Goal: Transaction & Acquisition: Purchase product/service

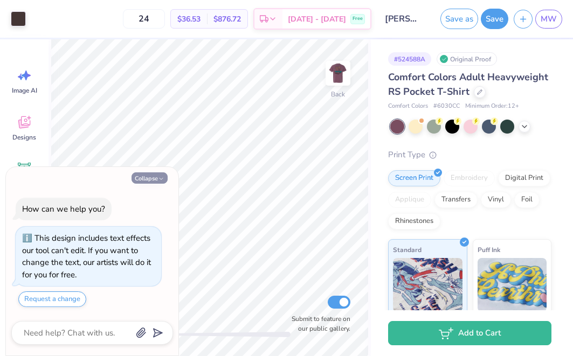
click at [155, 183] on button "Collapse" at bounding box center [149, 177] width 36 height 11
type textarea "x"
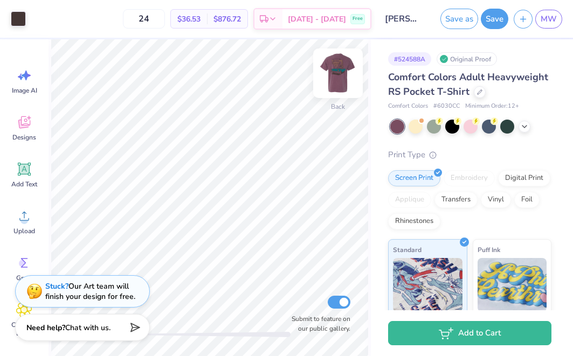
click at [332, 66] on img at bounding box center [337, 73] width 43 height 43
click at [36, 19] on div at bounding box center [37, 17] width 15 height 15
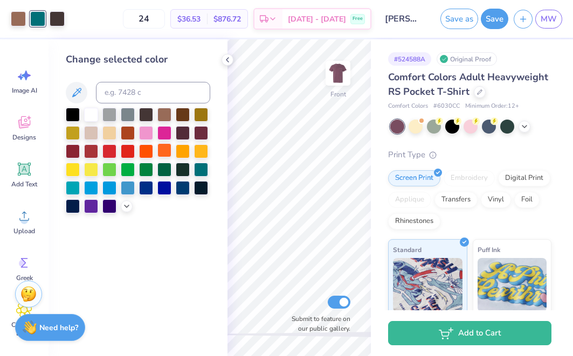
click at [165, 152] on div at bounding box center [164, 150] width 14 height 14
click at [181, 152] on div at bounding box center [183, 150] width 14 height 14
click at [146, 134] on div at bounding box center [146, 132] width 14 height 14
click at [127, 124] on div at bounding box center [138, 161] width 144 height 106
click at [128, 115] on div at bounding box center [128, 114] width 14 height 14
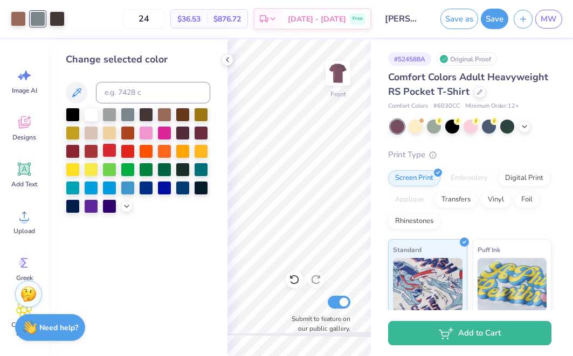
click at [113, 145] on div at bounding box center [109, 150] width 14 height 14
click at [96, 151] on div at bounding box center [91, 150] width 14 height 14
click at [112, 149] on div at bounding box center [109, 150] width 14 height 14
click at [97, 150] on div at bounding box center [91, 150] width 14 height 14
click at [200, 174] on div at bounding box center [201, 169] width 14 height 14
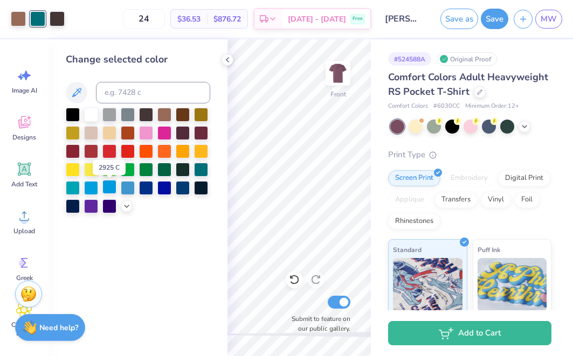
click at [110, 189] on div at bounding box center [109, 187] width 14 height 14
click at [91, 188] on div at bounding box center [91, 187] width 14 height 14
click at [124, 187] on div at bounding box center [128, 187] width 14 height 14
click at [346, 75] on img at bounding box center [337, 73] width 43 height 43
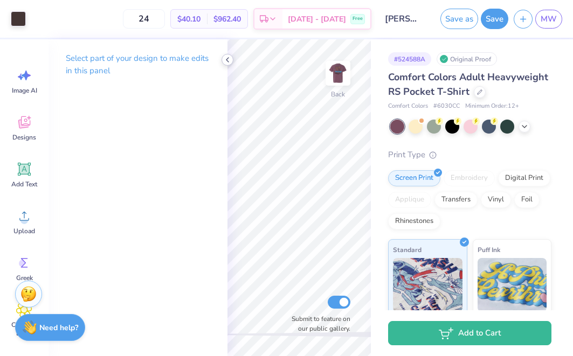
click at [231, 61] on icon at bounding box center [227, 60] width 9 height 9
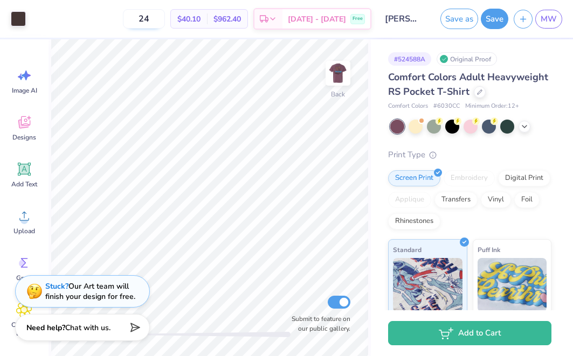
click at [165, 23] on input "24" at bounding box center [144, 18] width 42 height 19
click at [165, 22] on input "24" at bounding box center [144, 18] width 42 height 19
type input "30"
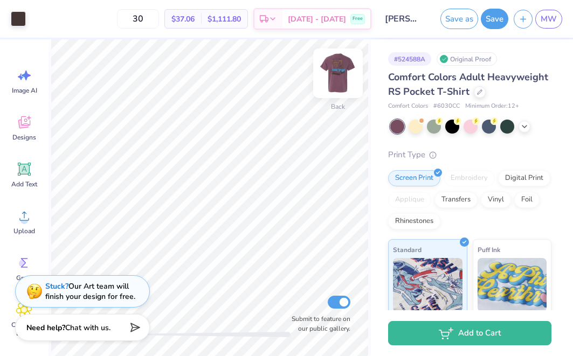
click at [342, 82] on img at bounding box center [337, 73] width 43 height 43
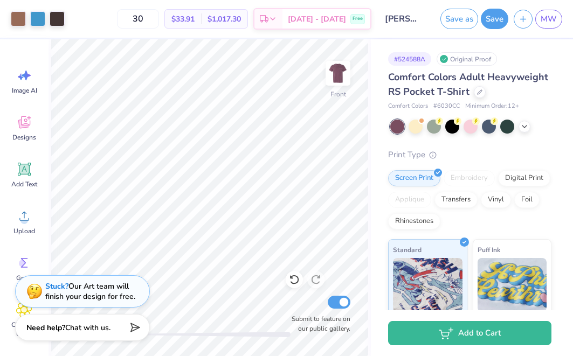
click at [342, 82] on img at bounding box center [338, 74] width 22 height 22
click at [350, 84] on img at bounding box center [337, 73] width 43 height 43
click at [349, 84] on img at bounding box center [338, 74] width 22 height 22
click at [350, 84] on img at bounding box center [337, 73] width 43 height 43
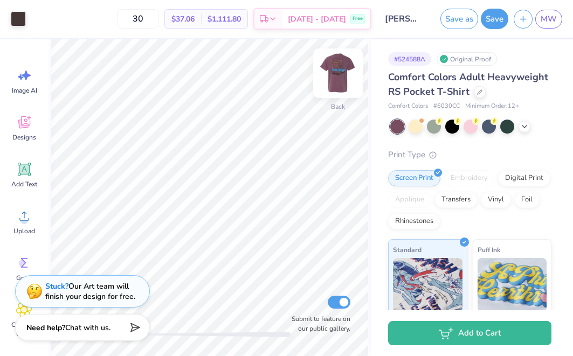
click at [341, 92] on img at bounding box center [337, 73] width 43 height 43
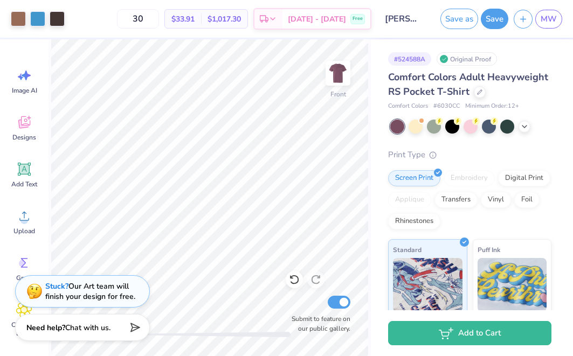
click at [341, 84] on img at bounding box center [338, 74] width 22 height 22
click at [478, 94] on div at bounding box center [480, 91] width 12 height 12
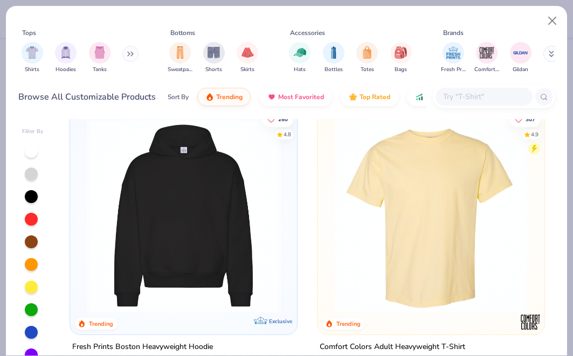
scroll to position [579, 0]
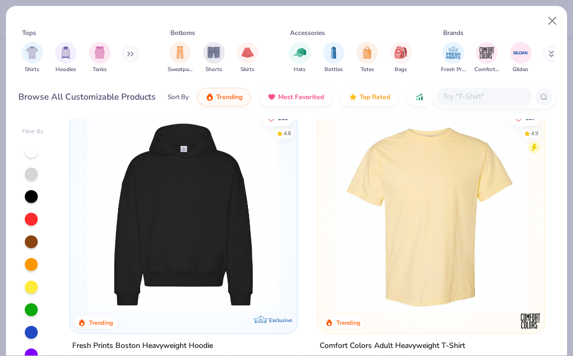
click at [379, 222] on img at bounding box center [430, 214] width 205 height 195
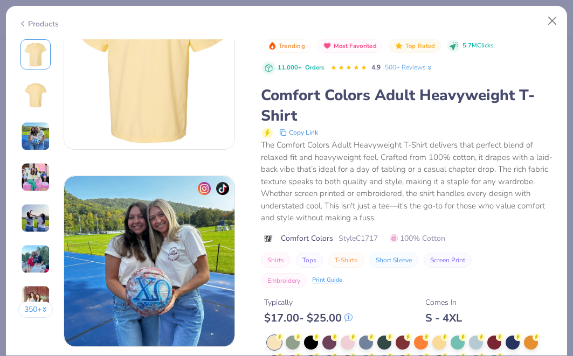
scroll to position [260, 0]
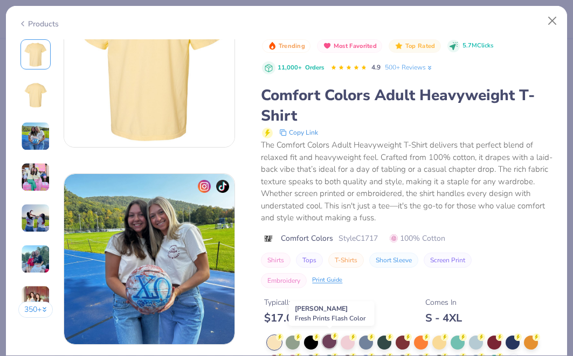
click at [329, 335] on div at bounding box center [329, 342] width 14 height 14
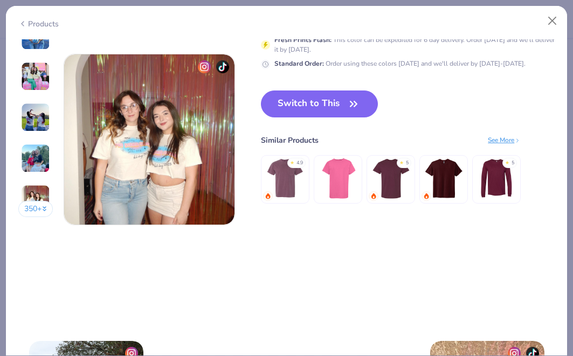
scroll to position [1162, 0]
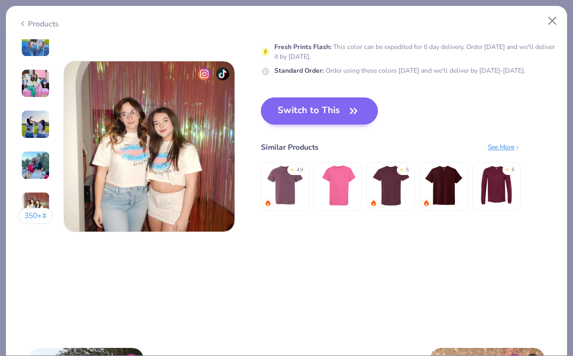
click at [349, 116] on icon "button" at bounding box center [353, 110] width 15 height 15
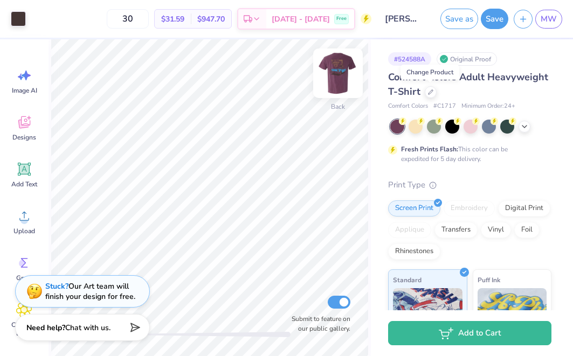
click at [338, 81] on img at bounding box center [337, 73] width 43 height 43
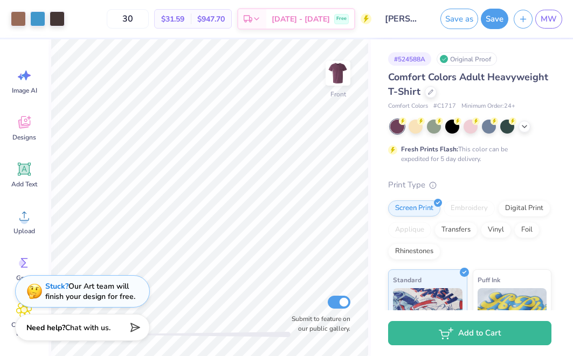
click at [338, 81] on img at bounding box center [338, 74] width 22 height 22
